Goal: Information Seeking & Learning: Learn about a topic

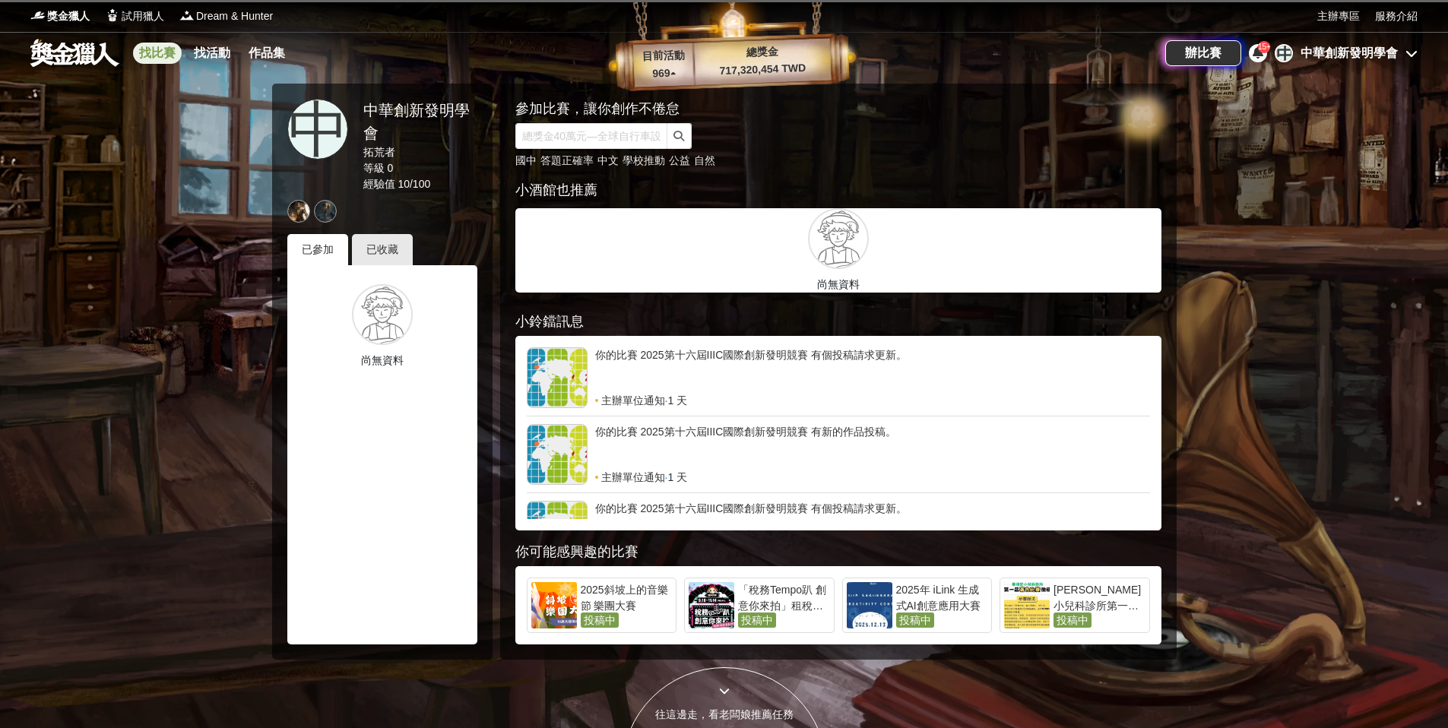
click at [156, 55] on link "找比賽" at bounding box center [157, 53] width 49 height 21
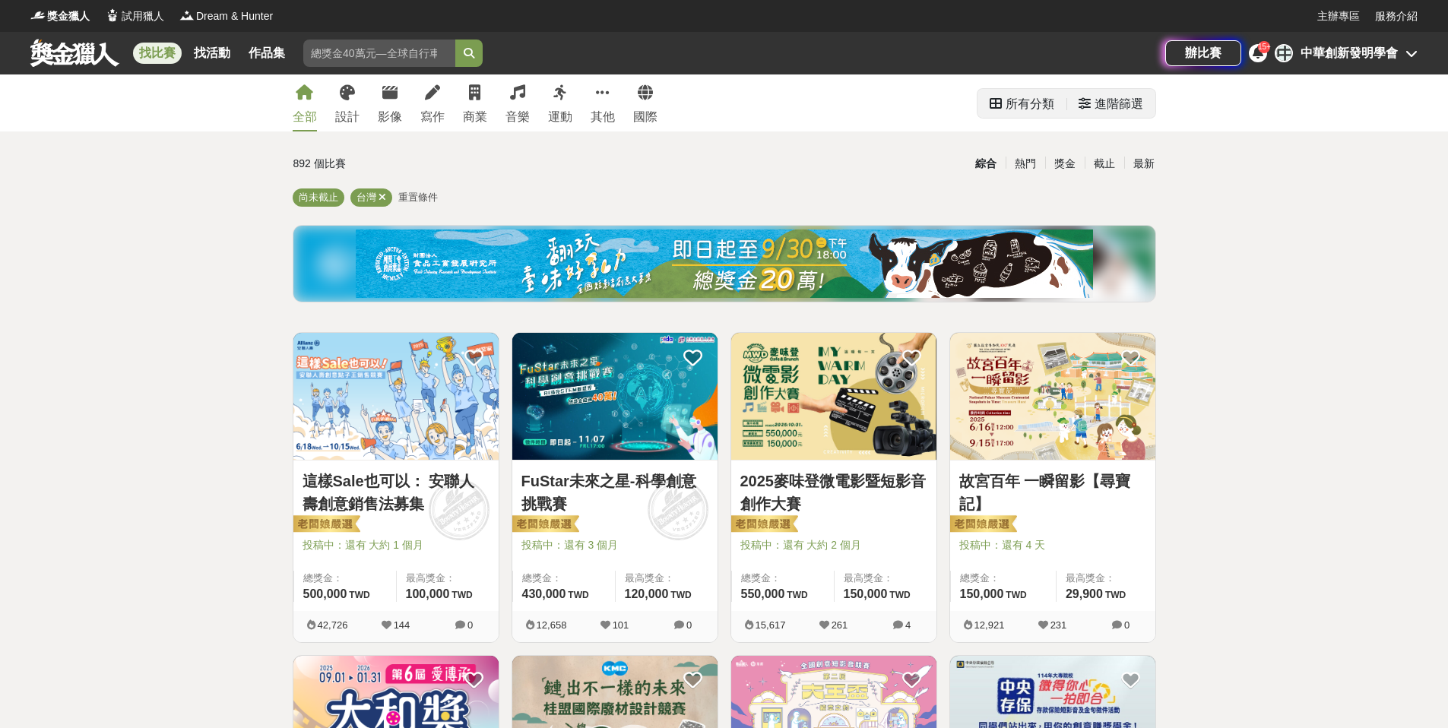
click at [1079, 97] on div "進階篩選" at bounding box center [1111, 104] width 65 height 30
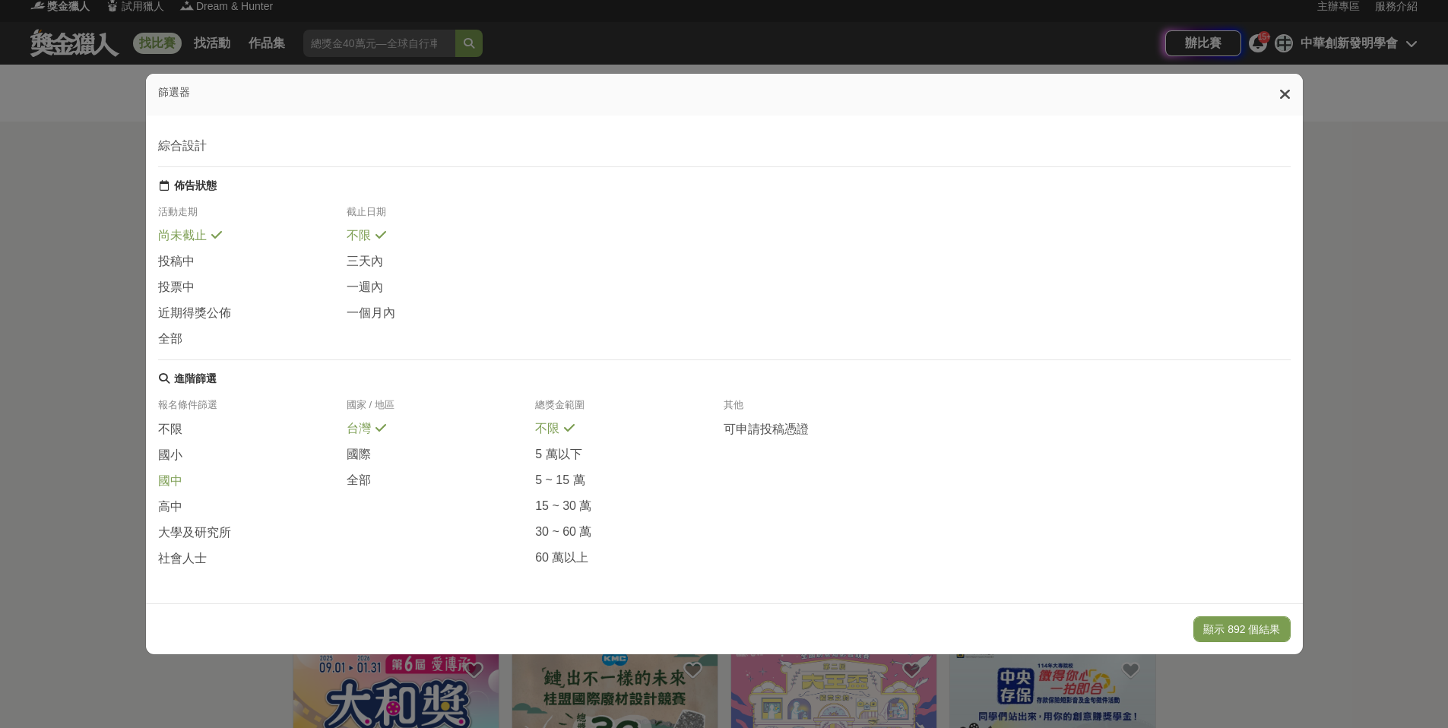
scroll to position [19, 0]
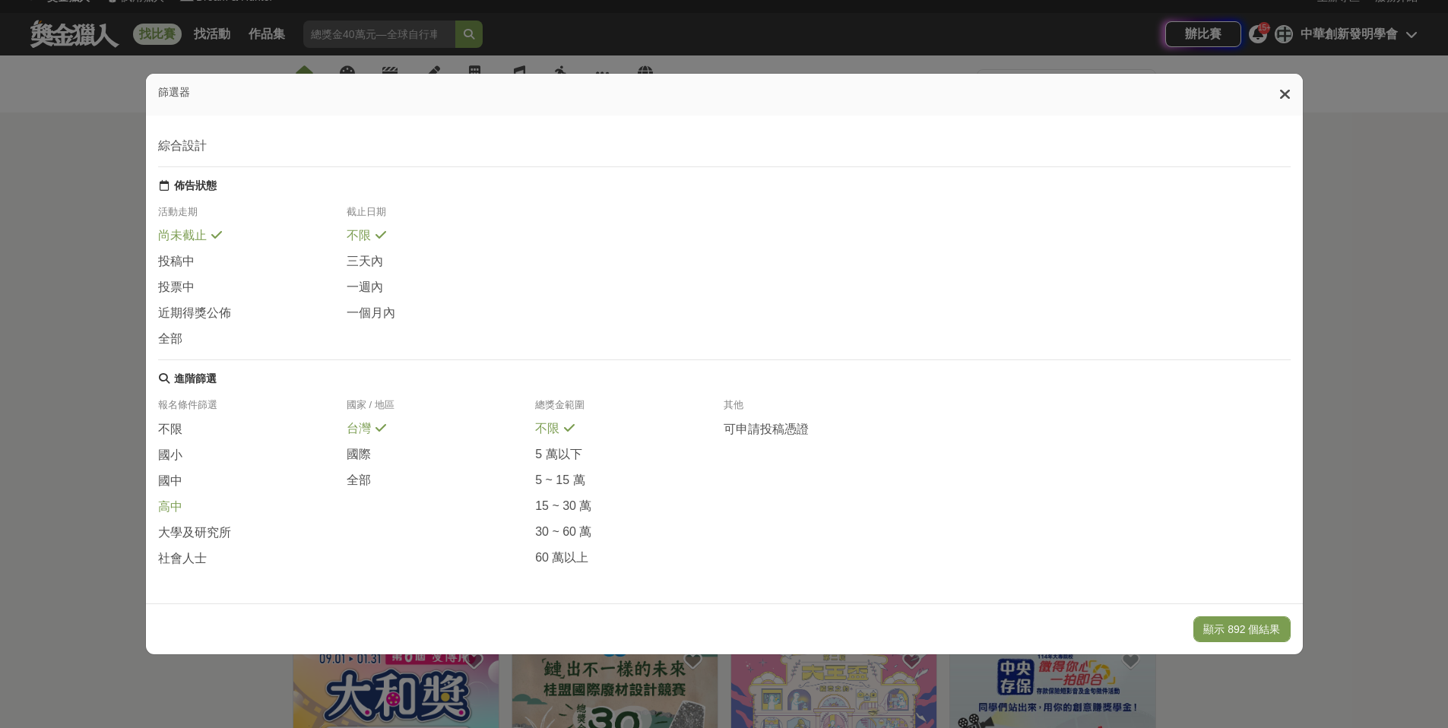
click at [171, 508] on span "高中" at bounding box center [170, 507] width 24 height 16
click at [172, 332] on span "全部" at bounding box center [170, 340] width 24 height 16
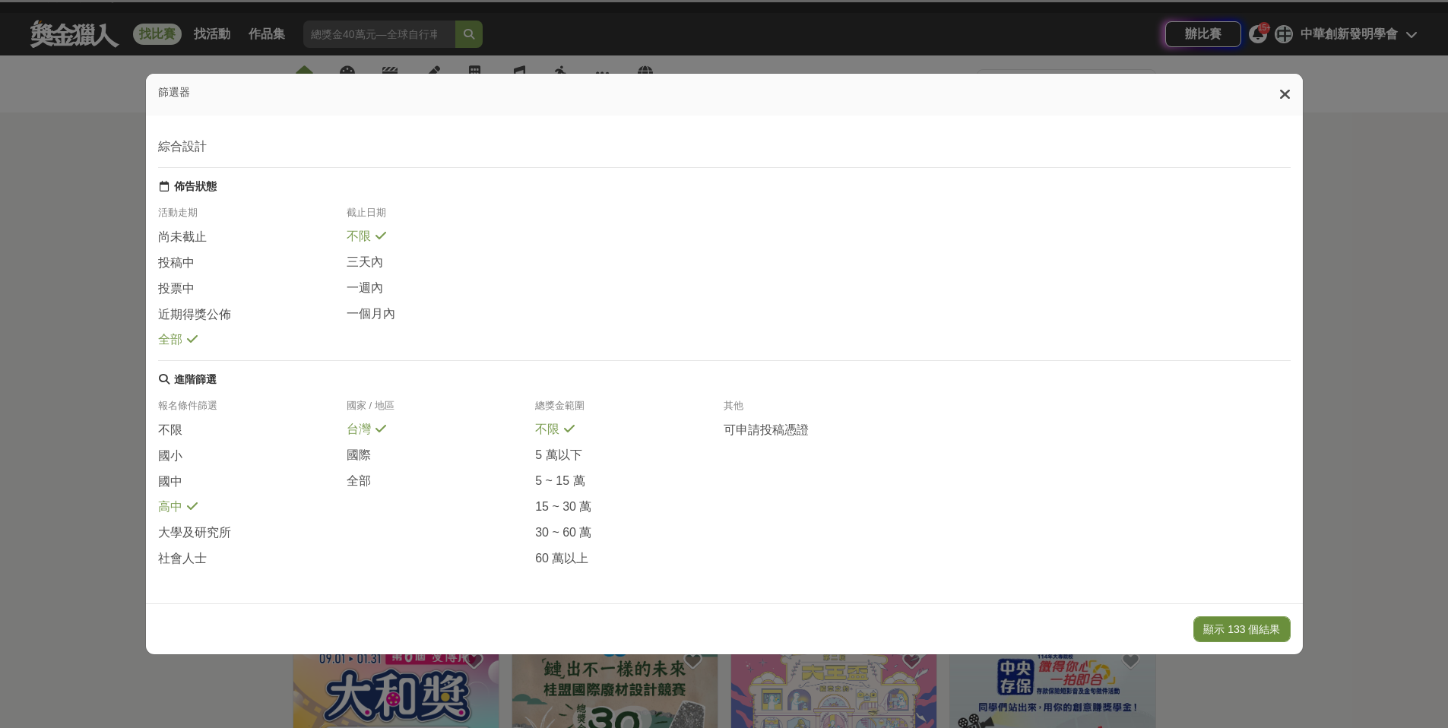
click at [1226, 634] on button "顯示 133 個結果" at bounding box center [1242, 630] width 97 height 26
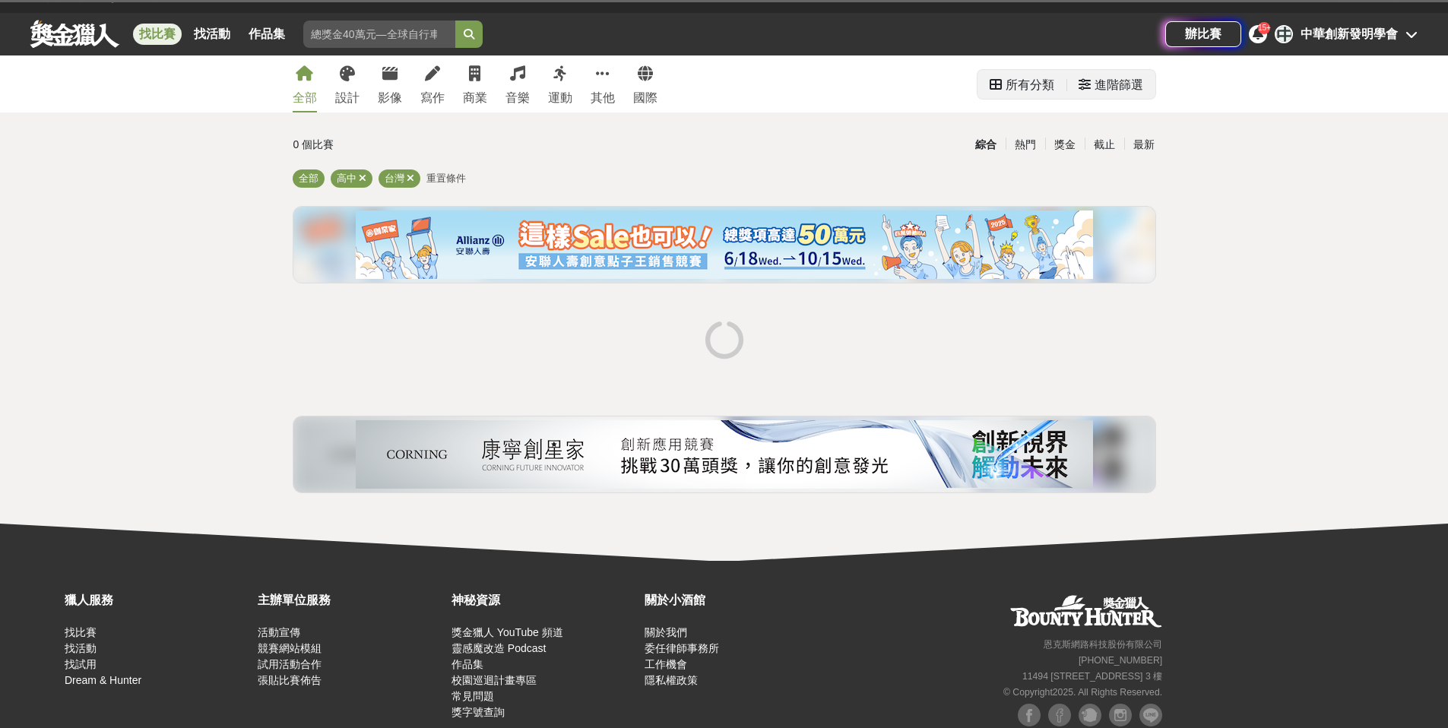
click at [1120, 86] on div "進階篩選" at bounding box center [1119, 85] width 49 height 30
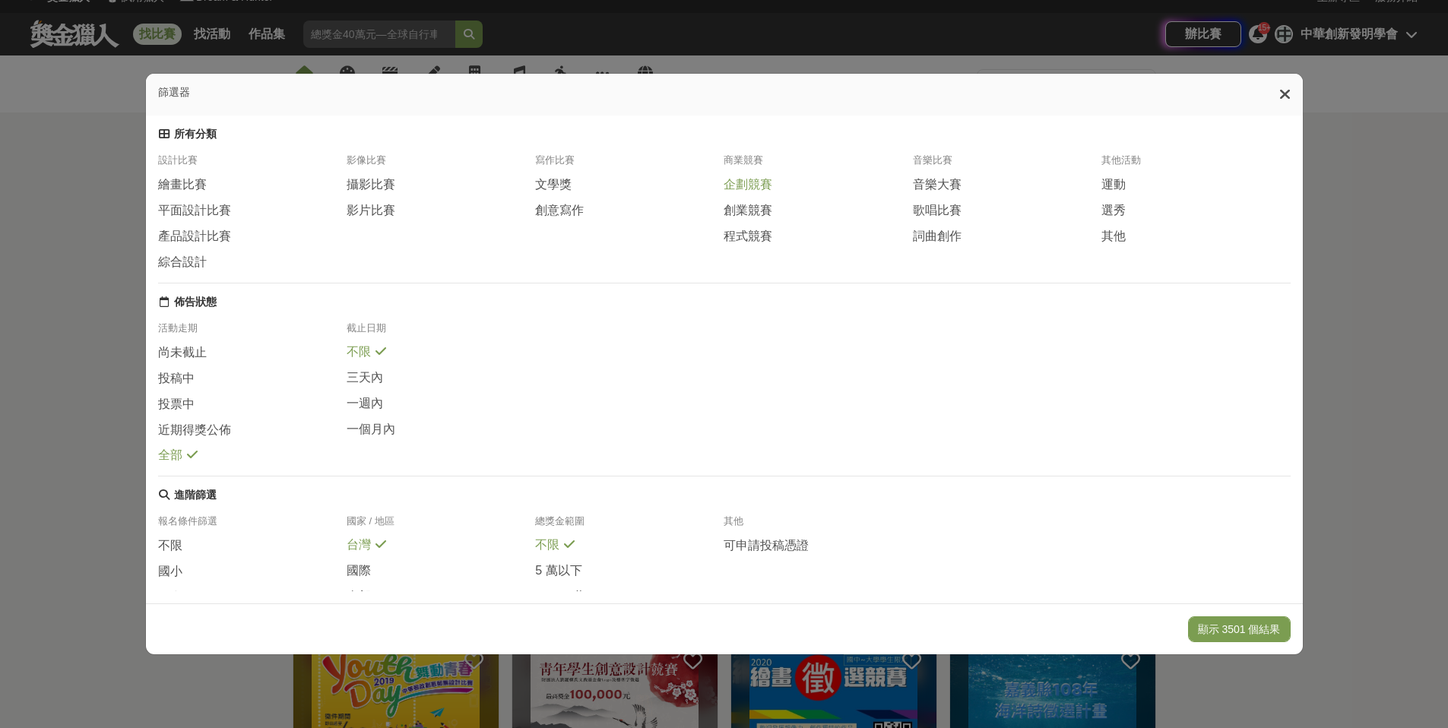
click at [748, 189] on span "企劃競賽" at bounding box center [748, 185] width 49 height 16
click at [1204, 621] on button "顯示 215 個結果" at bounding box center [1242, 630] width 97 height 26
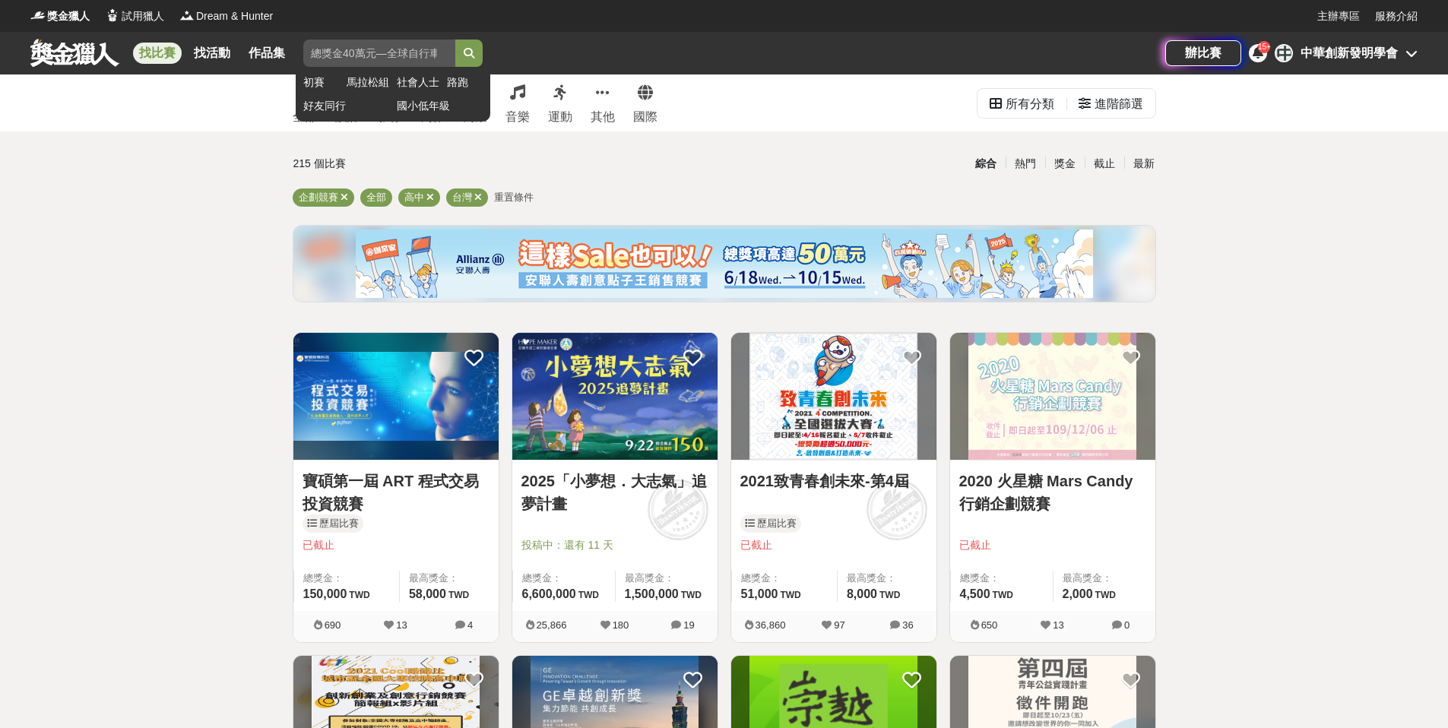
click at [404, 53] on input "search" at bounding box center [379, 53] width 152 height 27
paste input "[PERSON_NAME]"
type input "[PERSON_NAME]"
click at [455, 40] on button "submit" at bounding box center [468, 53] width 27 height 27
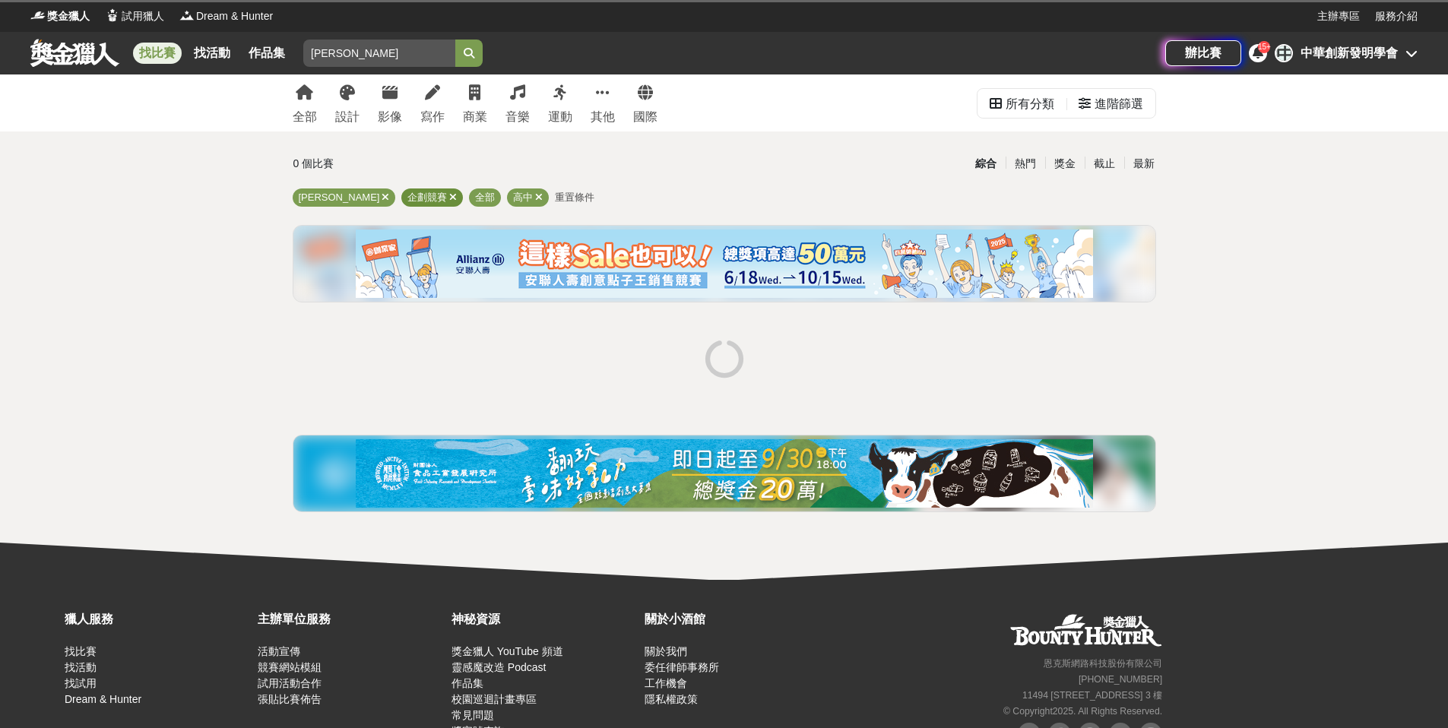
click at [449, 198] on icon at bounding box center [453, 197] width 8 height 10
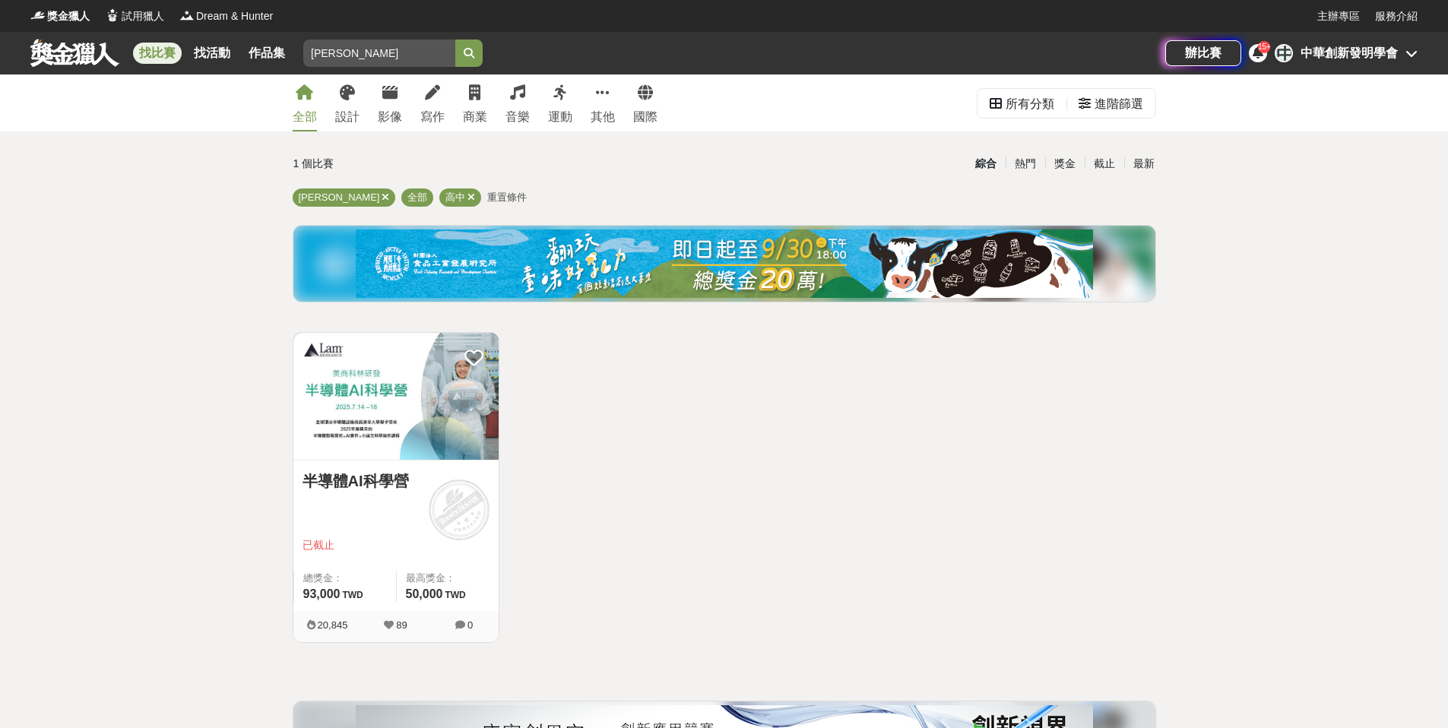
click at [395, 388] on img at bounding box center [395, 396] width 205 height 127
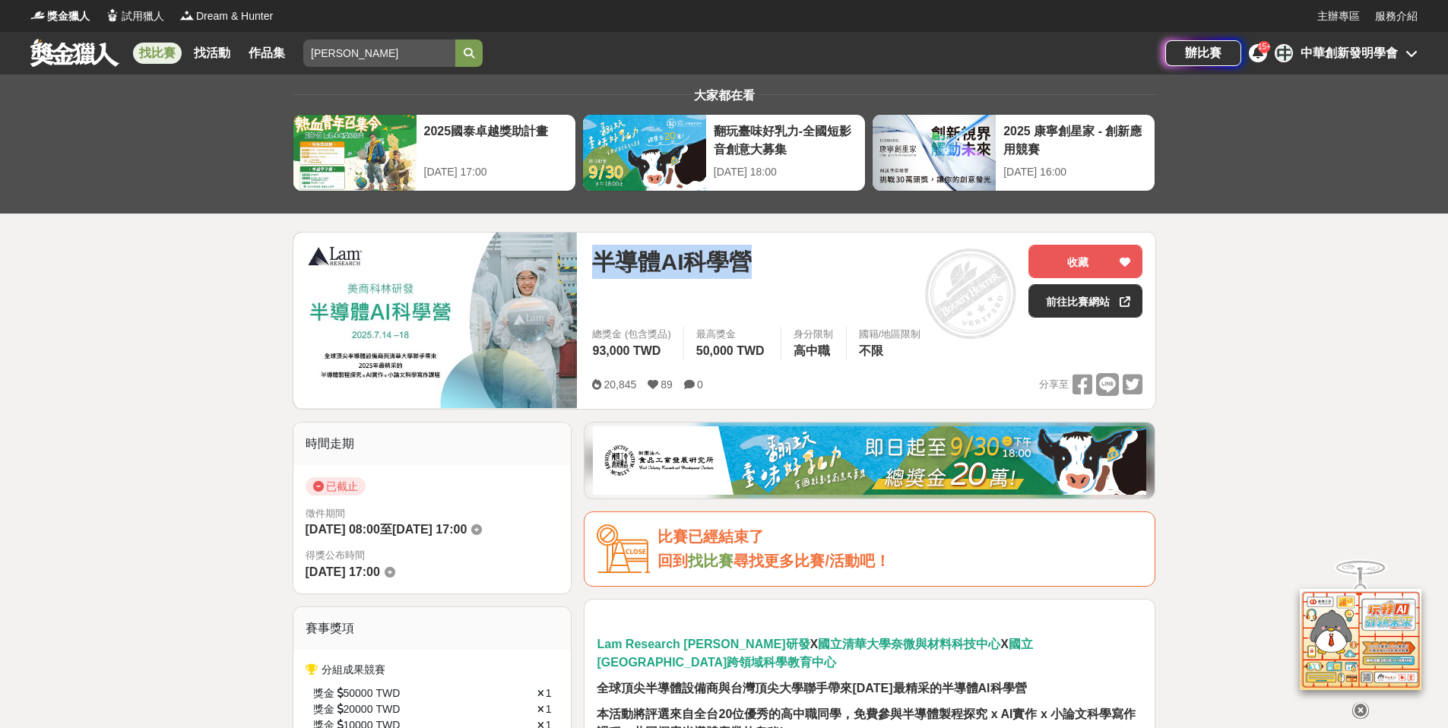
drag, startPoint x: 774, startPoint y: 249, endPoint x: 589, endPoint y: 255, distance: 184.8
click at [589, 255] on div "半導體AI科學營 收藏 前往比賽網站 總獎金 (包含獎品) 93,000 TWD 最高獎金 50,000 TWD 身分限制 高中職 國籍/地區限制 不限 20…" at bounding box center [867, 321] width 575 height 176
copy span "半導體AI科學營"
click at [153, 54] on link "找比賽" at bounding box center [157, 53] width 49 height 21
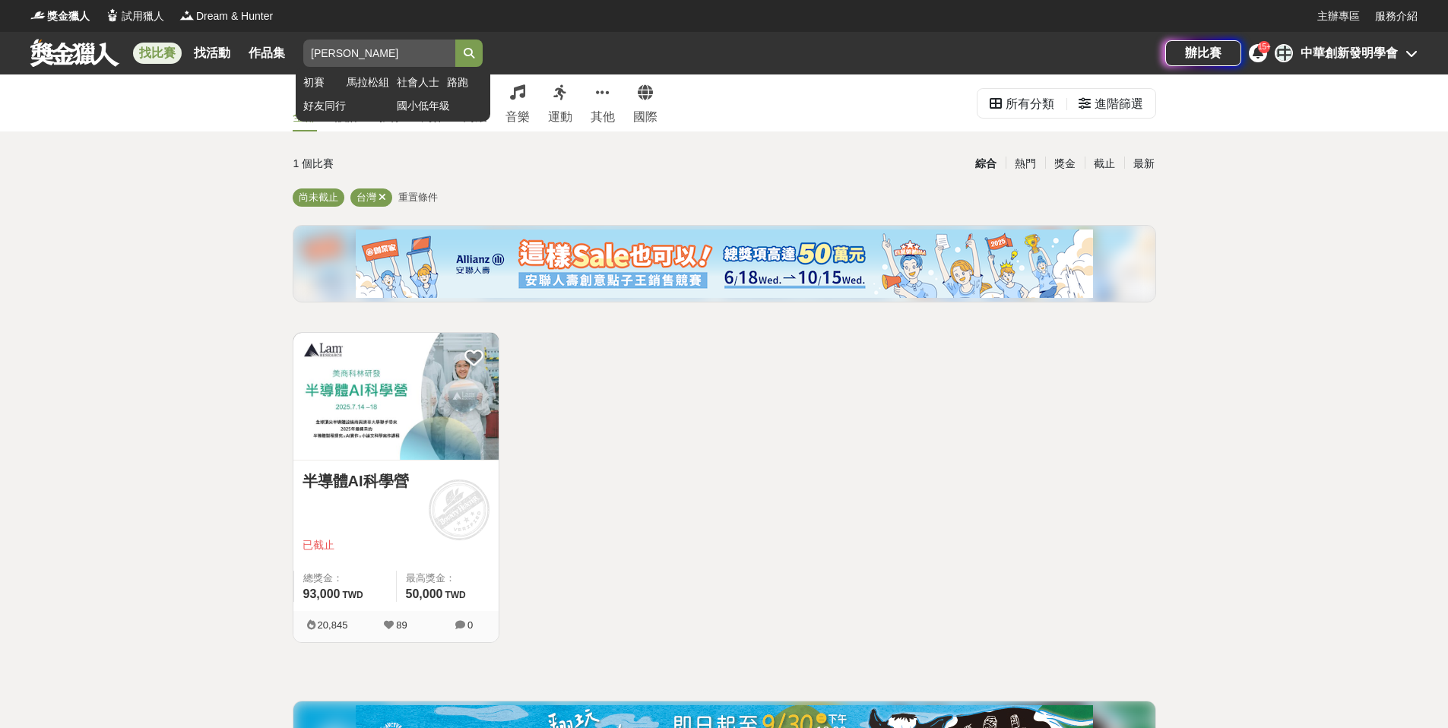
click at [347, 56] on input "[PERSON_NAME]" at bounding box center [379, 53] width 152 height 27
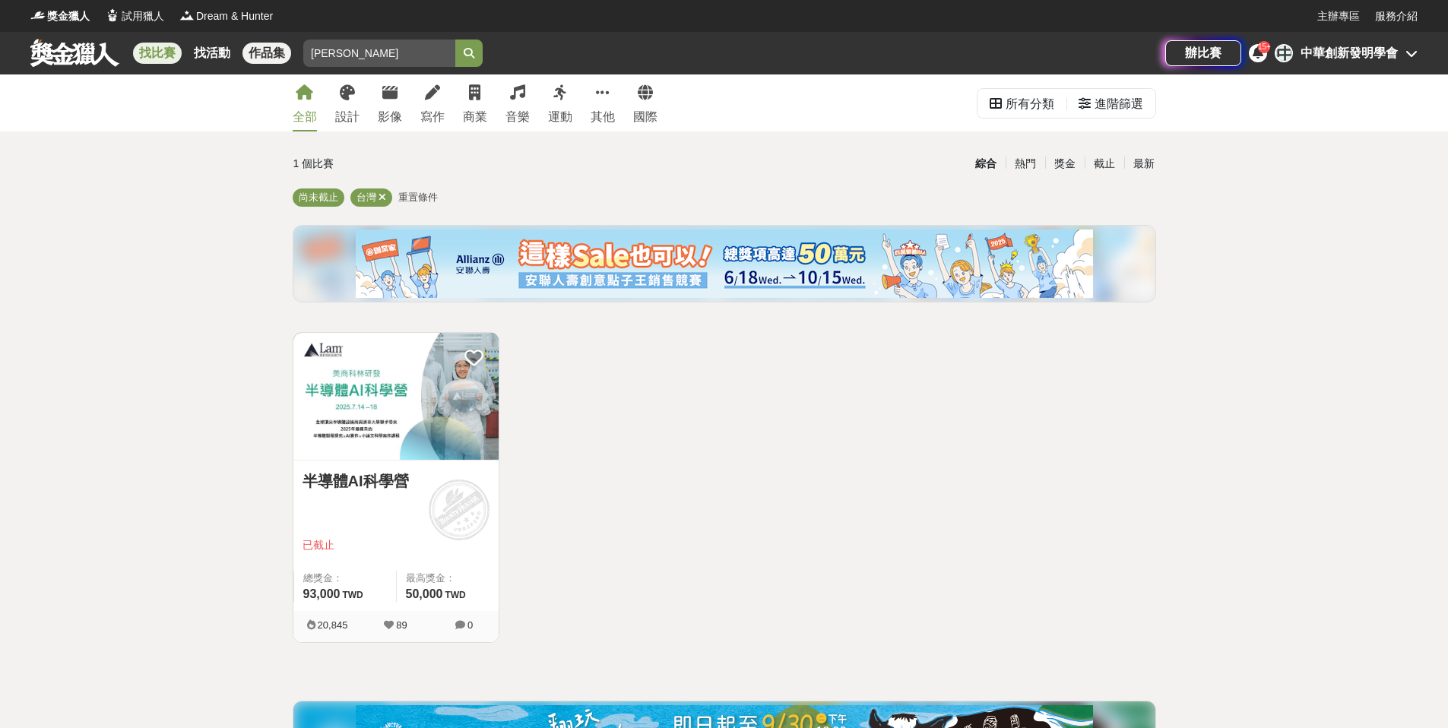
drag, startPoint x: 362, startPoint y: 54, endPoint x: 277, endPoint y: 60, distance: 84.6
click at [277, 60] on div "找比賽 找活動 作品集 [PERSON_NAME] 初賽 [PERSON_NAME]組 社會人士 路跑 好友同行 國小低年級" at bounding box center [597, 53] width 1135 height 43
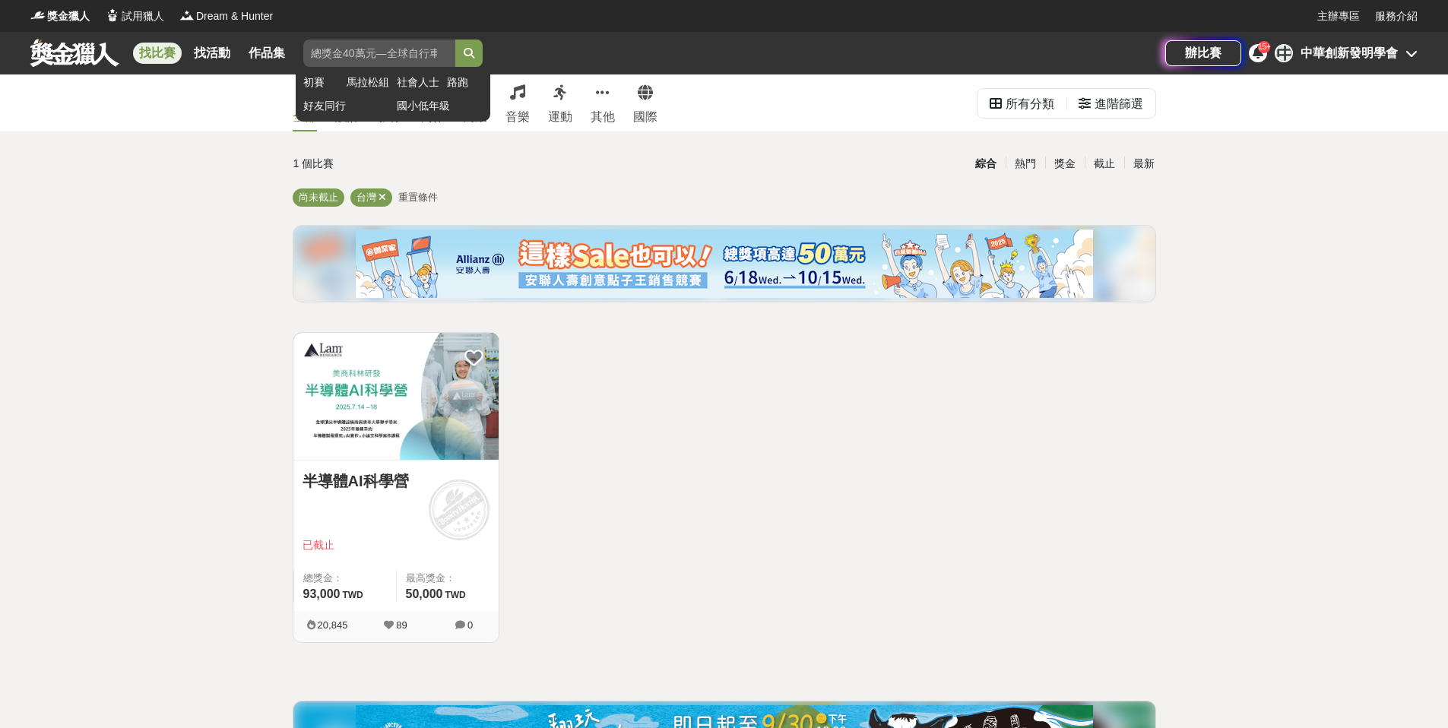
click at [364, 55] on input "search" at bounding box center [379, 53] width 152 height 27
